Goal: Transaction & Acquisition: Book appointment/travel/reservation

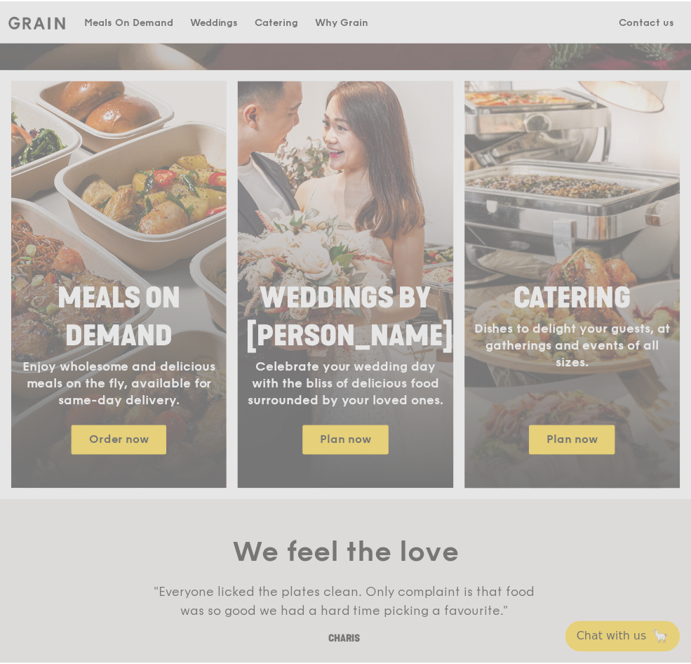
scroll to position [562, 0]
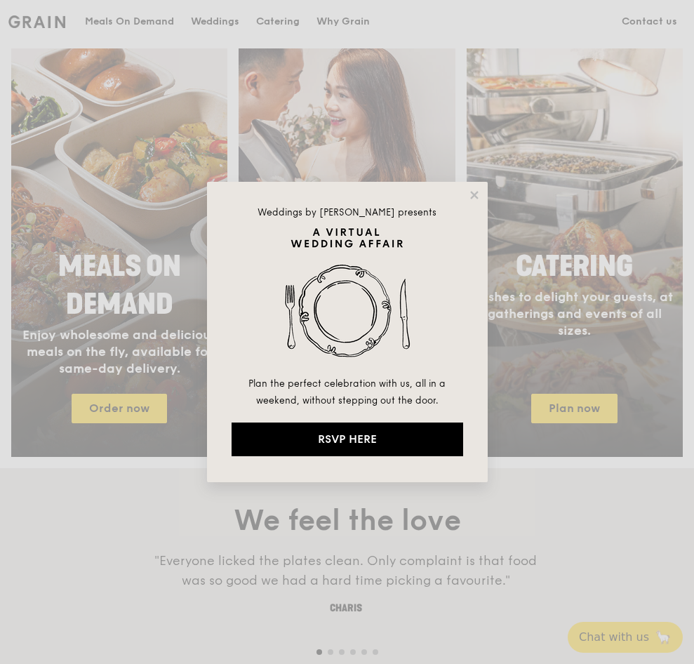
click at [465, 193] on div "Weddings by [PERSON_NAME] presents Plan the perfect celebration with us, all in…" at bounding box center [347, 332] width 281 height 300
click at [474, 198] on icon at bounding box center [474, 195] width 13 height 13
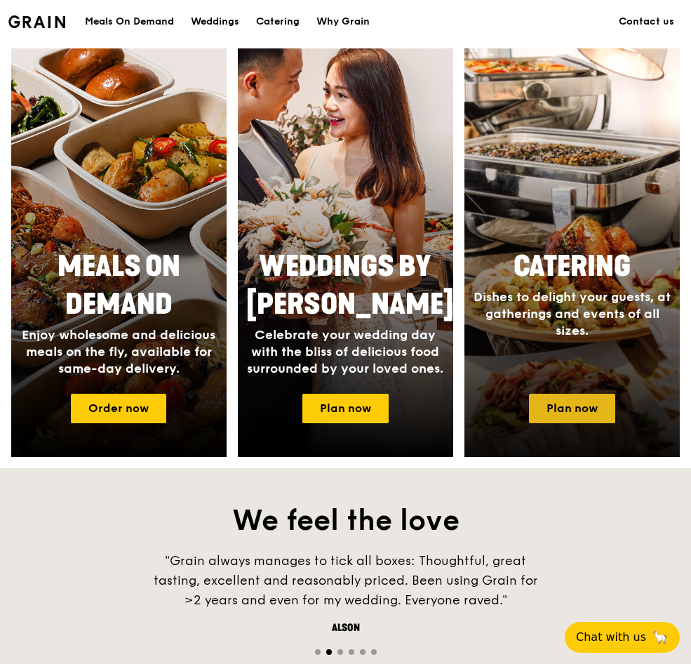
click at [587, 408] on link "Plan now" at bounding box center [572, 408] width 86 height 29
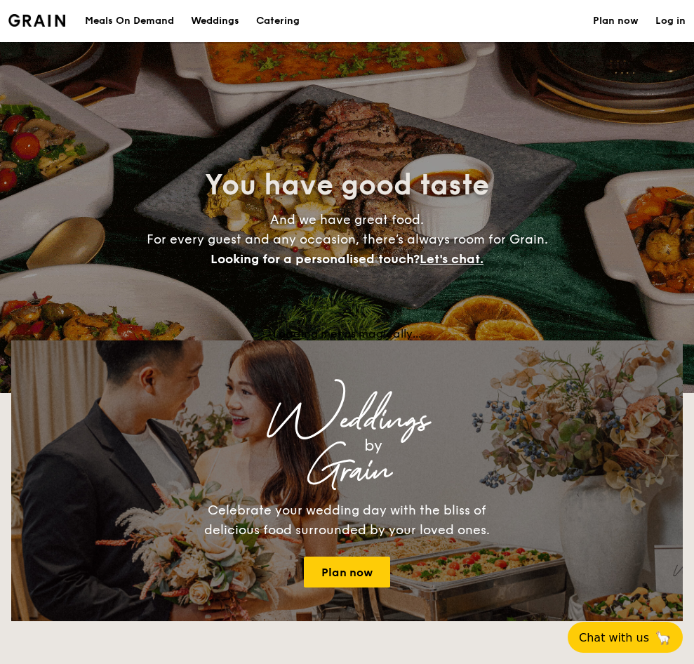
select select
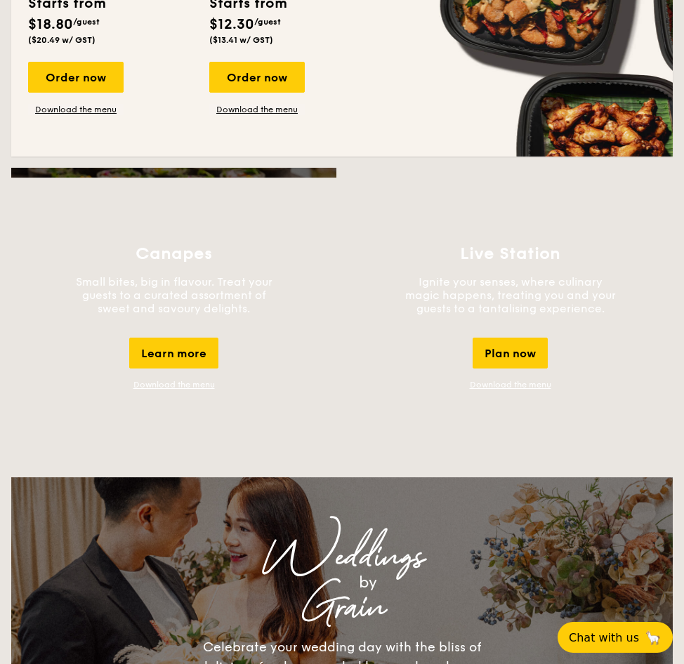
scroll to position [1263, 0]
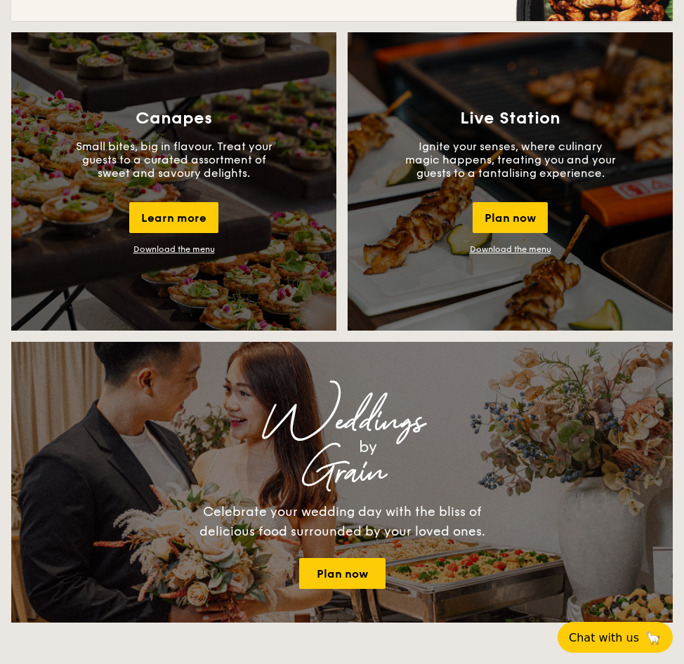
click at [556, 209] on div "Live Station Ignite your senses, where culinary magic happens, treating you and…" at bounding box center [509, 181] width 325 height 298
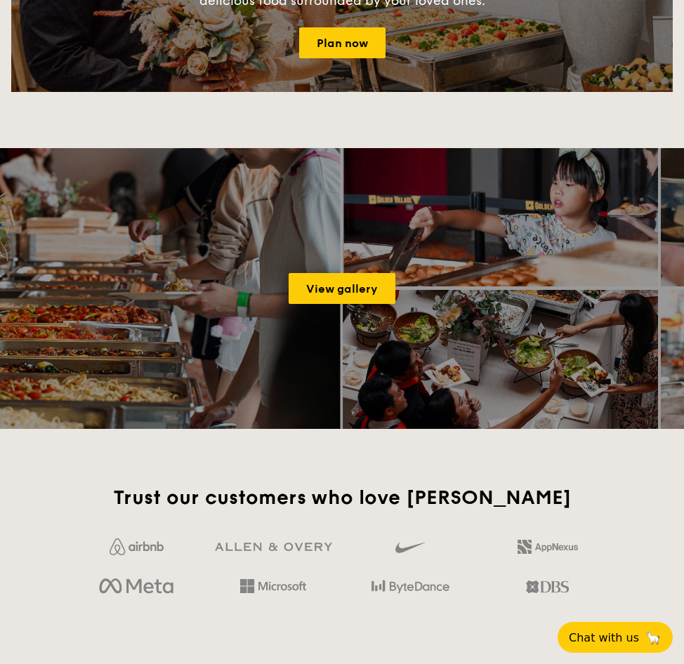
scroll to position [1825, 0]
